Goal: Information Seeking & Learning: Find specific fact

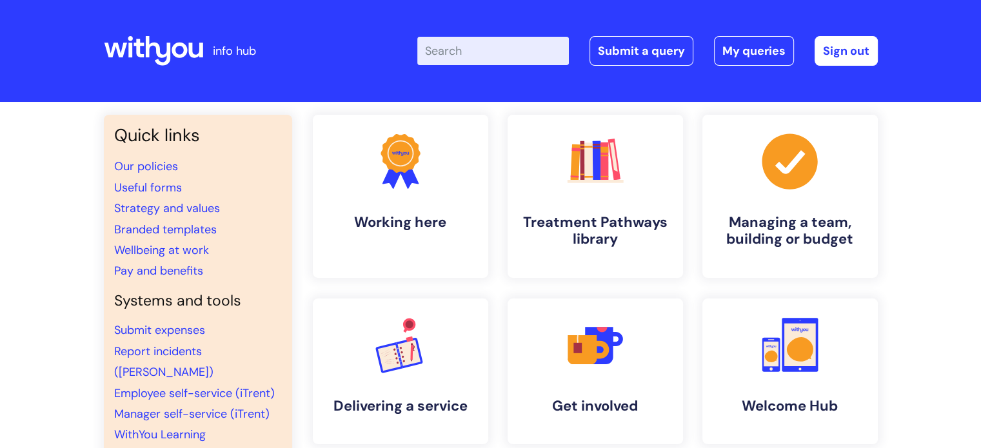
click at [530, 54] on input "Enter your search term here..." at bounding box center [493, 51] width 152 height 28
type input "pay"
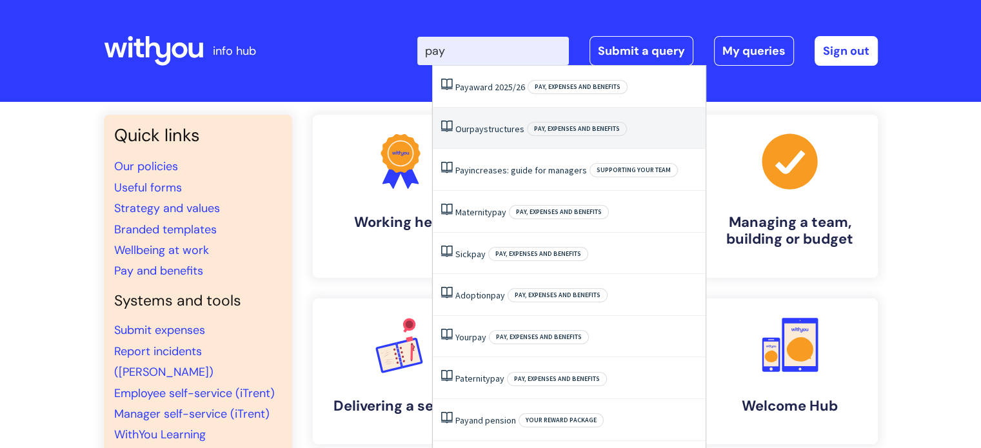
click at [491, 122] on li "Our pay structures Pay, expenses and benefits" at bounding box center [569, 129] width 273 height 42
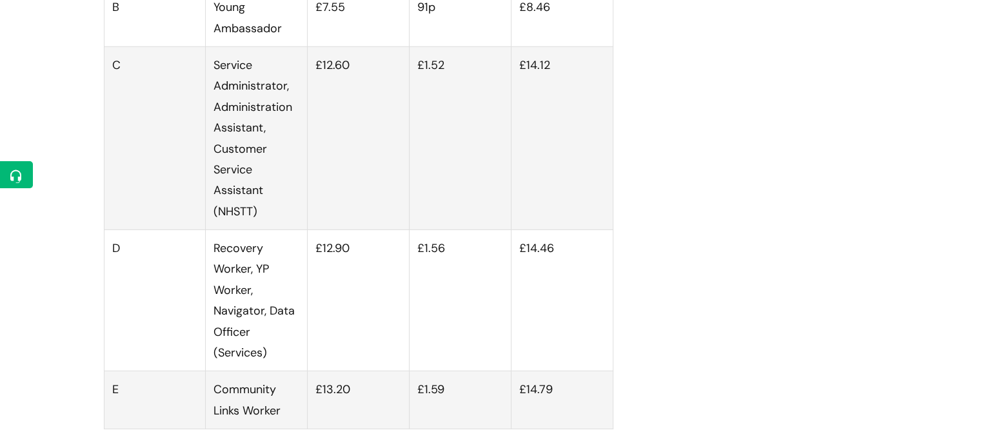
scroll to position [3811, 0]
